Goal: Navigation & Orientation: Find specific page/section

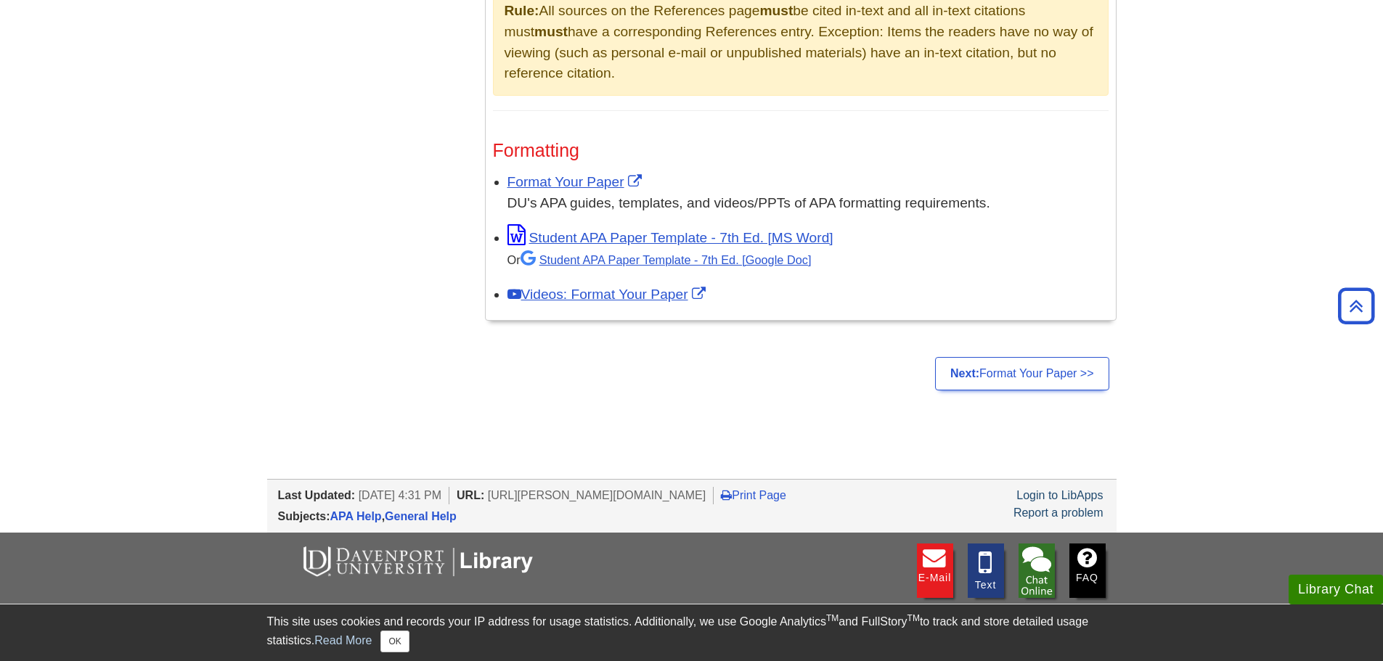
scroll to position [1244, 0]
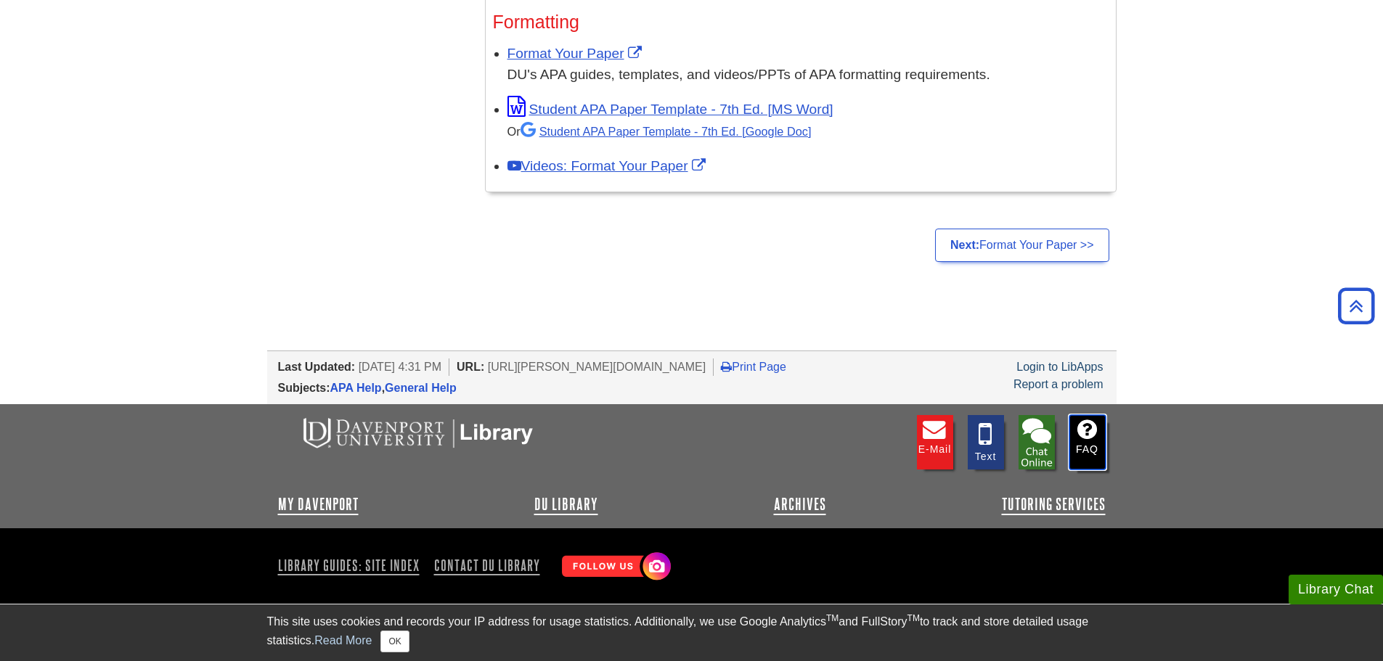
click at [1091, 448] on link "FAQ" at bounding box center [1087, 442] width 36 height 54
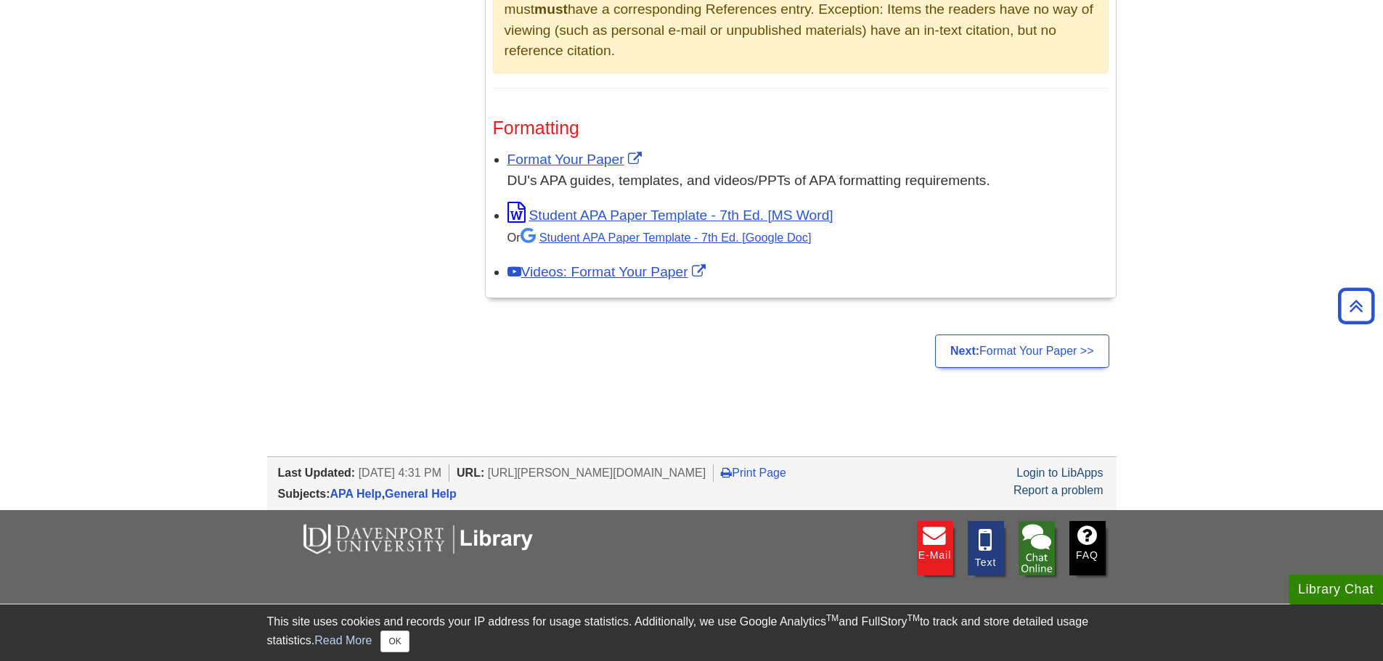
scroll to position [1244, 0]
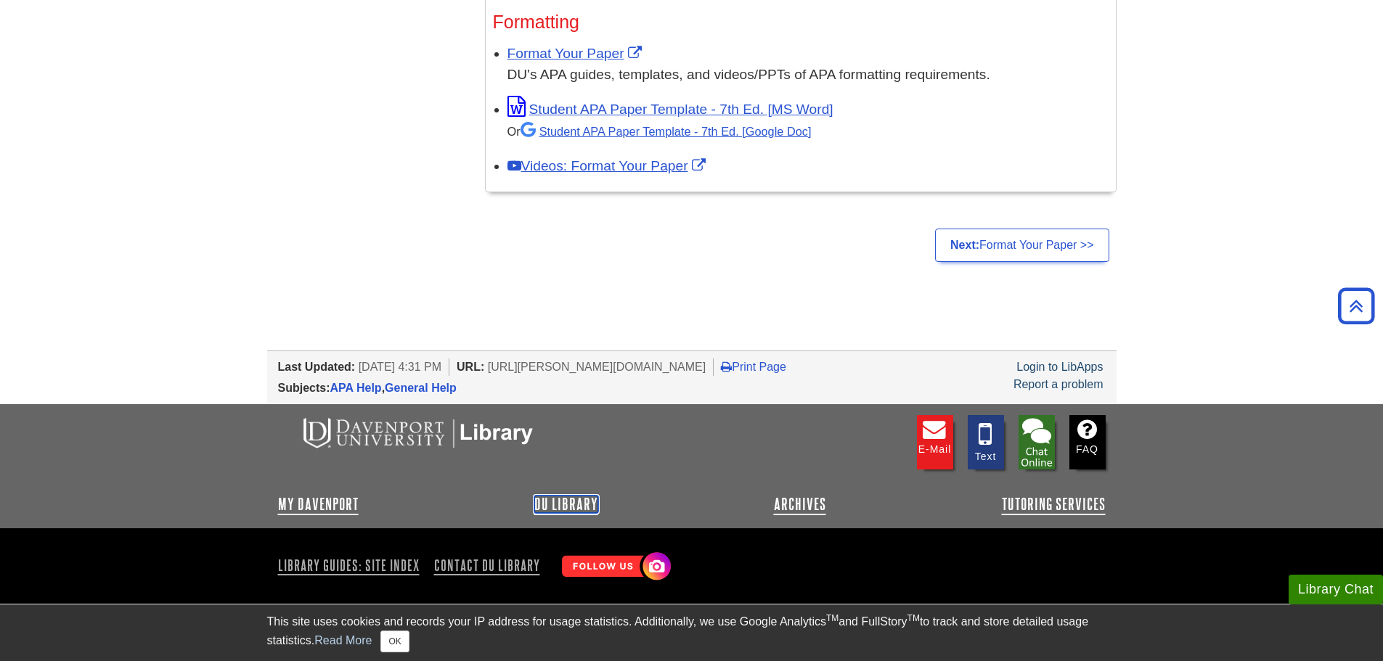
click at [555, 502] on link "DU Library" at bounding box center [566, 504] width 64 height 17
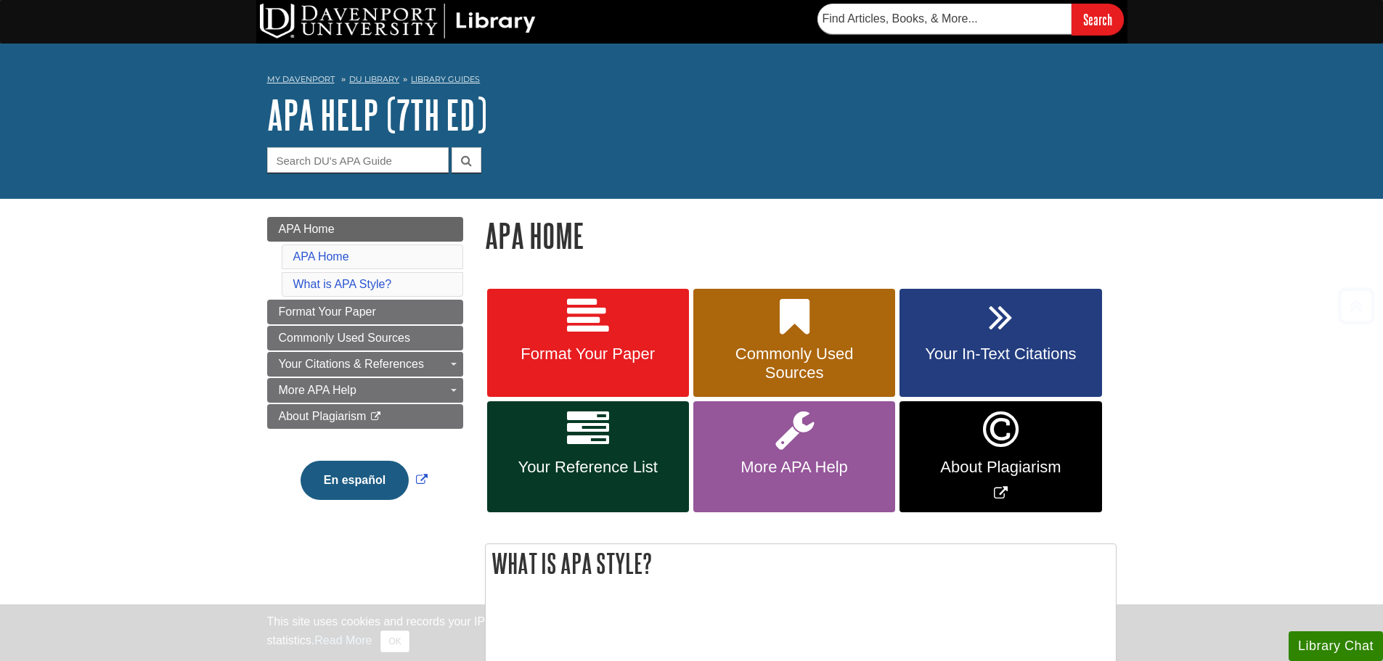
scroll to position [1244, 0]
